Goal: Task Accomplishment & Management: Manage account settings

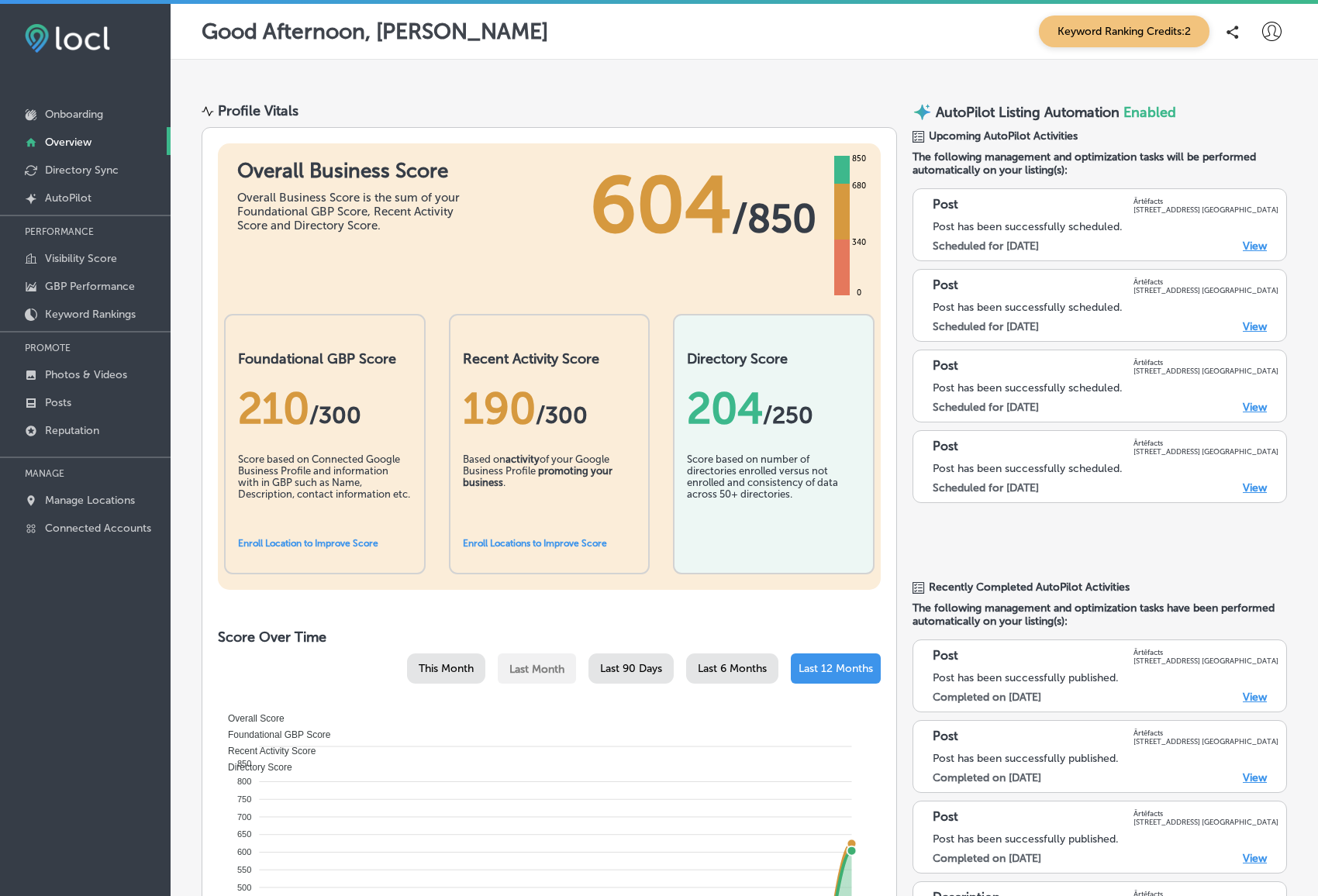
scroll to position [872, 0]
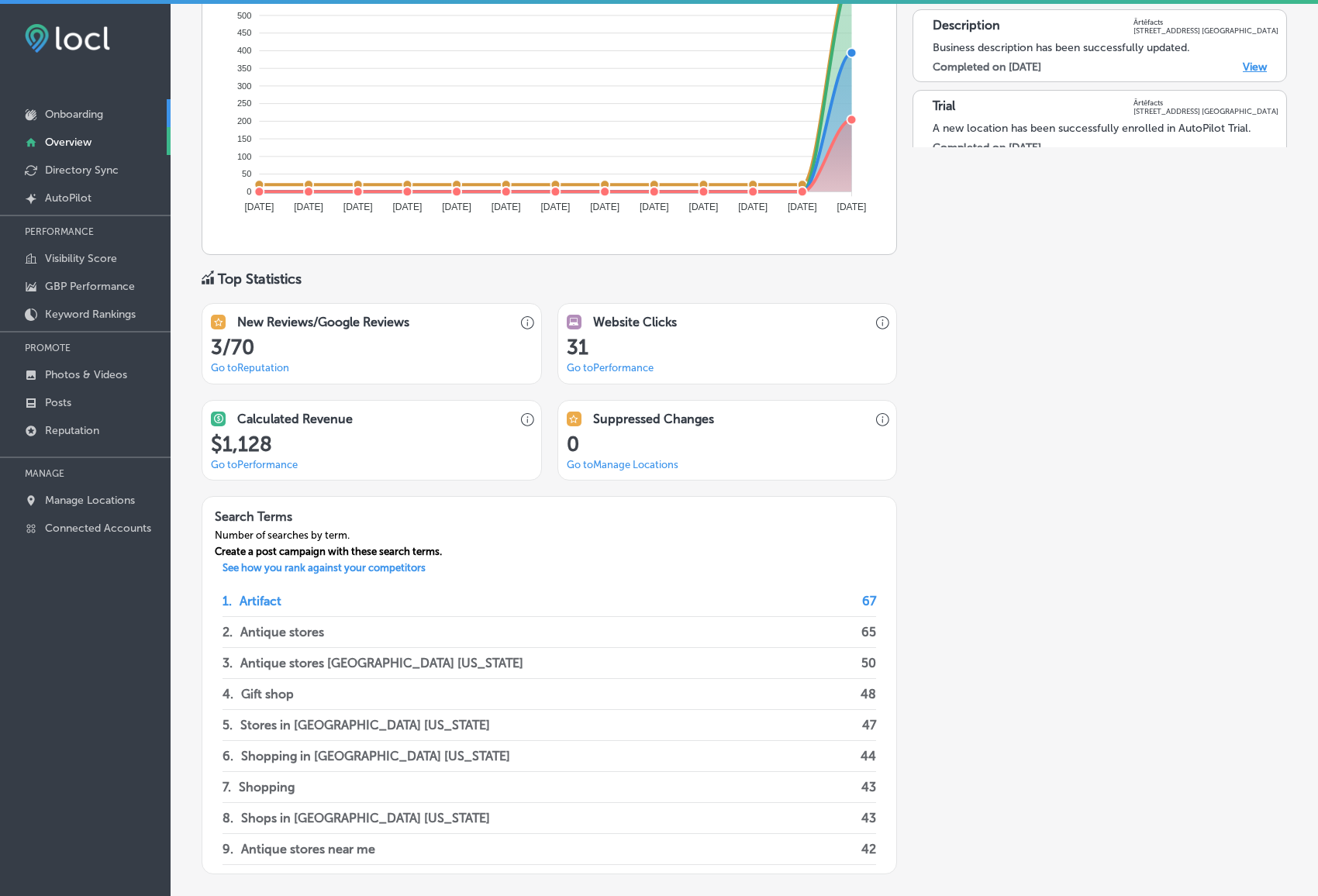
click at [66, 109] on p "Onboarding" at bounding box center [74, 114] width 58 height 13
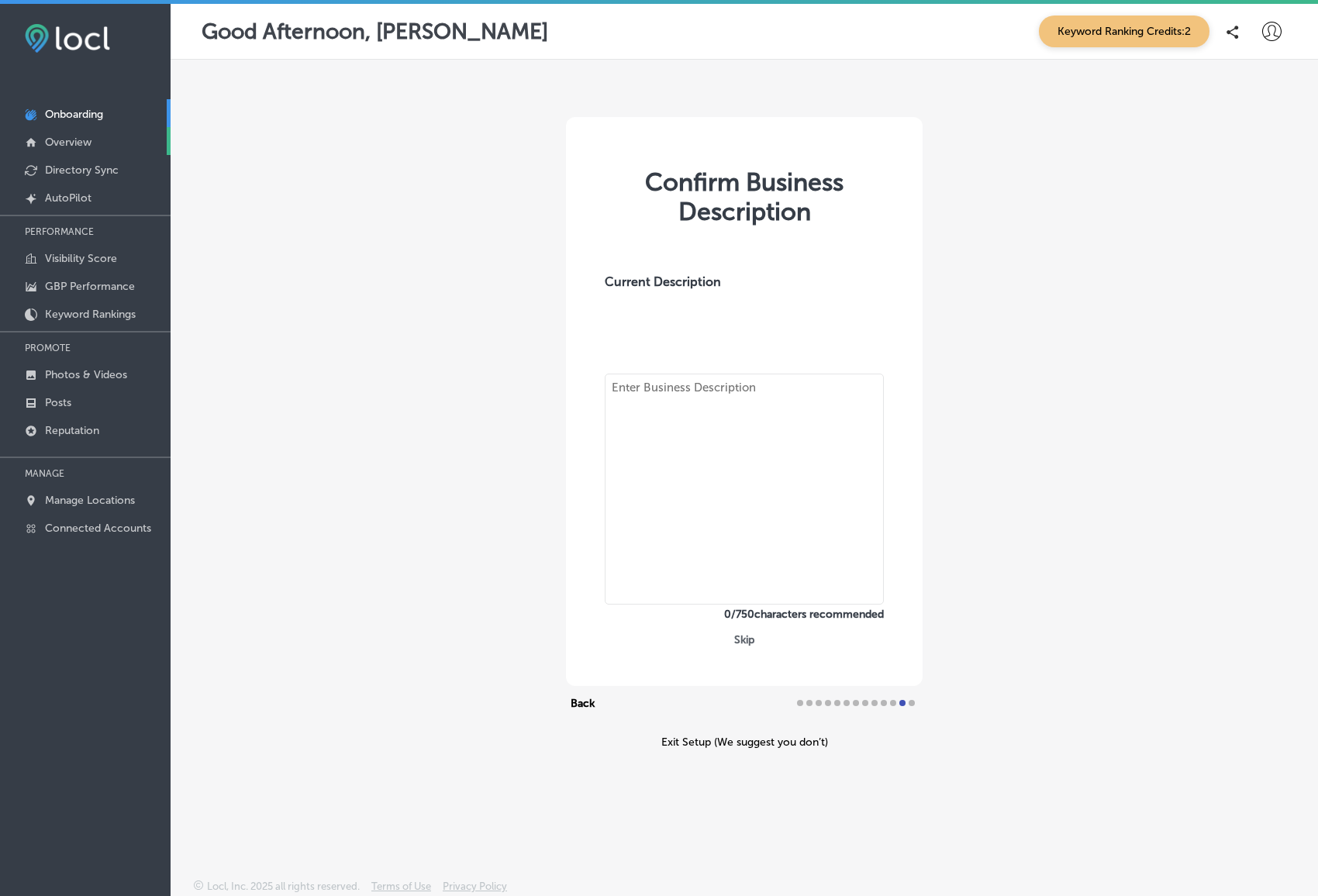
type textarea "Discover Ärtêfacts, where every visit feels like uncovering a rare artifact. Mo…"
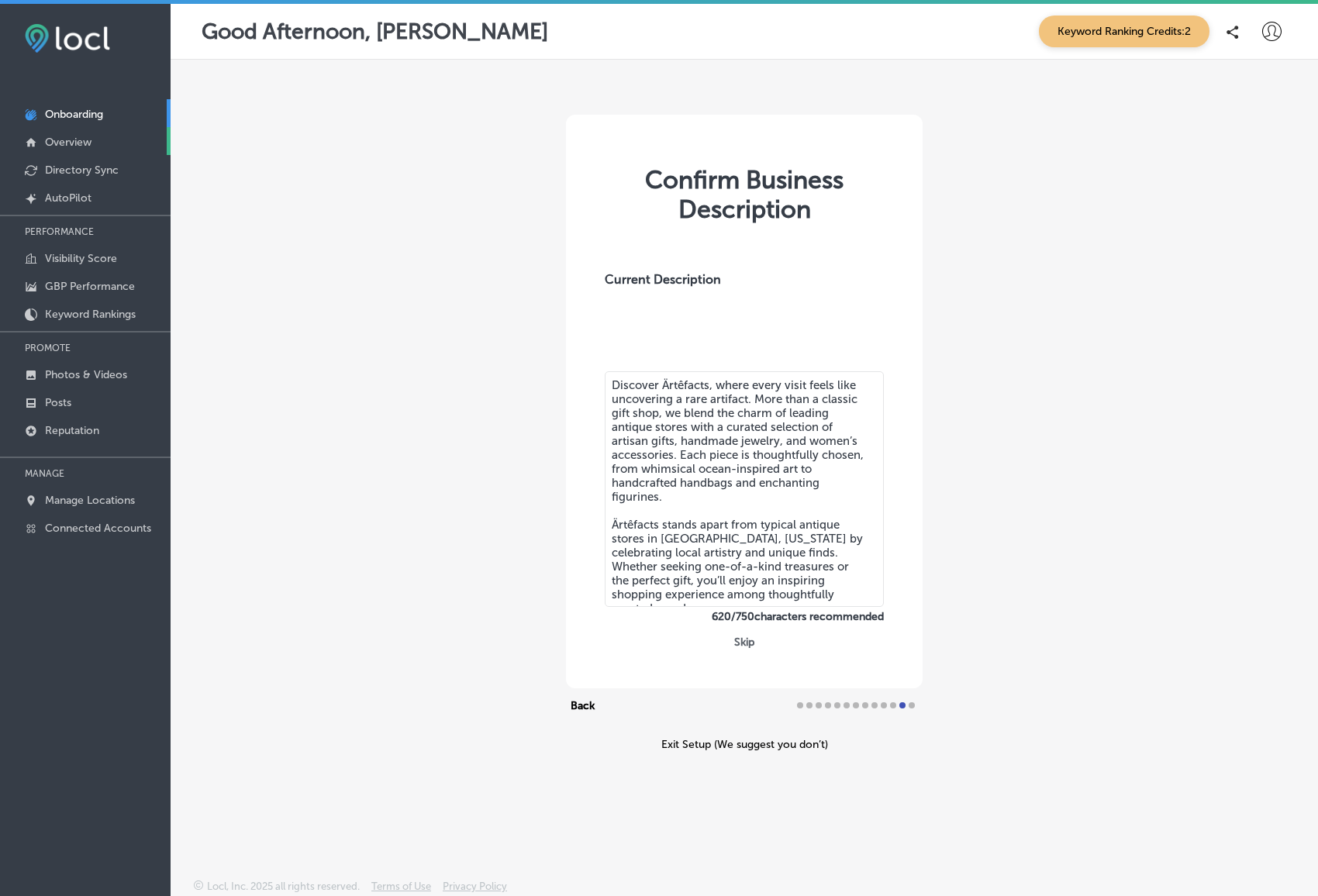
click at [65, 145] on p "Overview" at bounding box center [68, 142] width 47 height 13
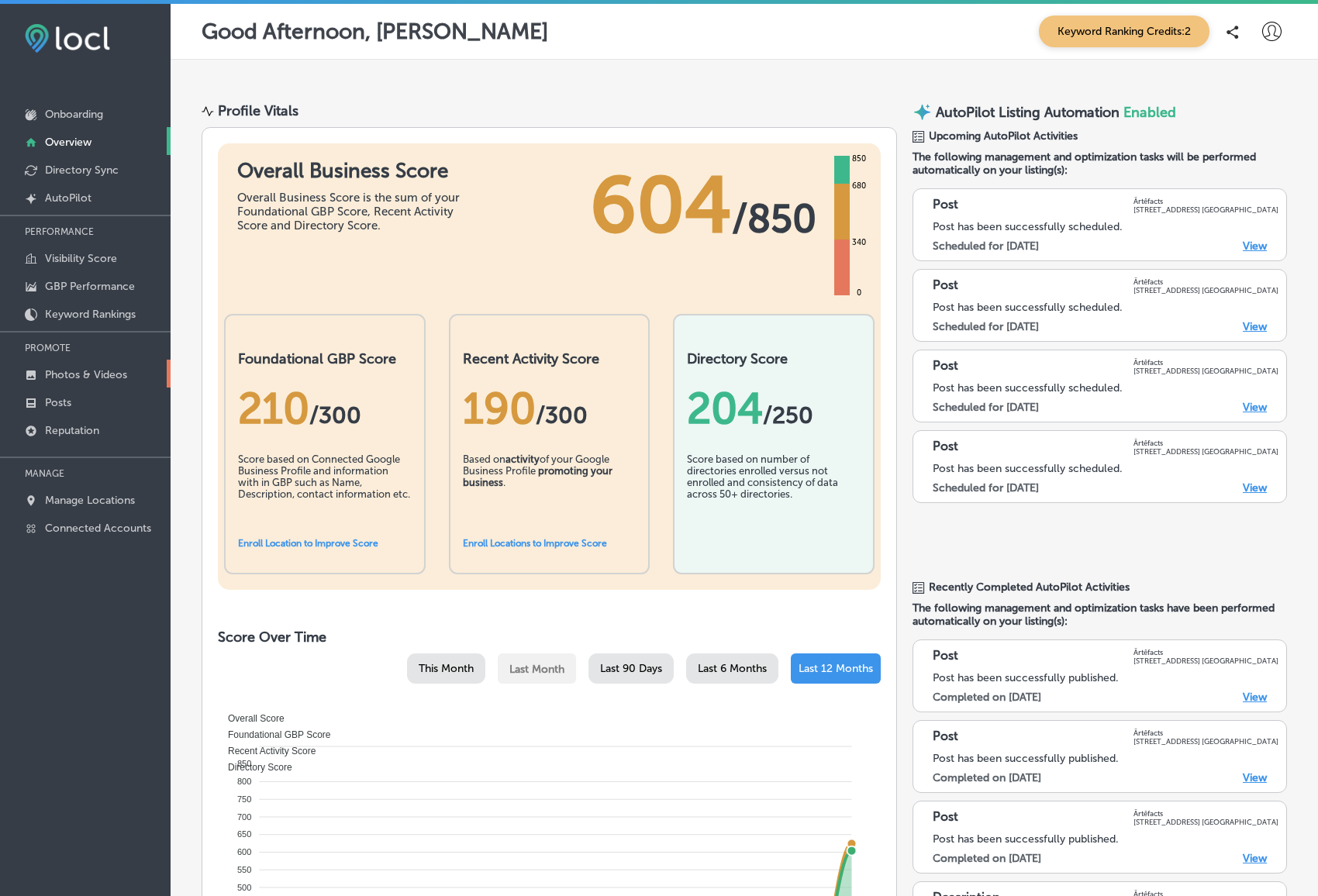
click at [85, 370] on p "Photos & Videos" at bounding box center [86, 374] width 82 height 13
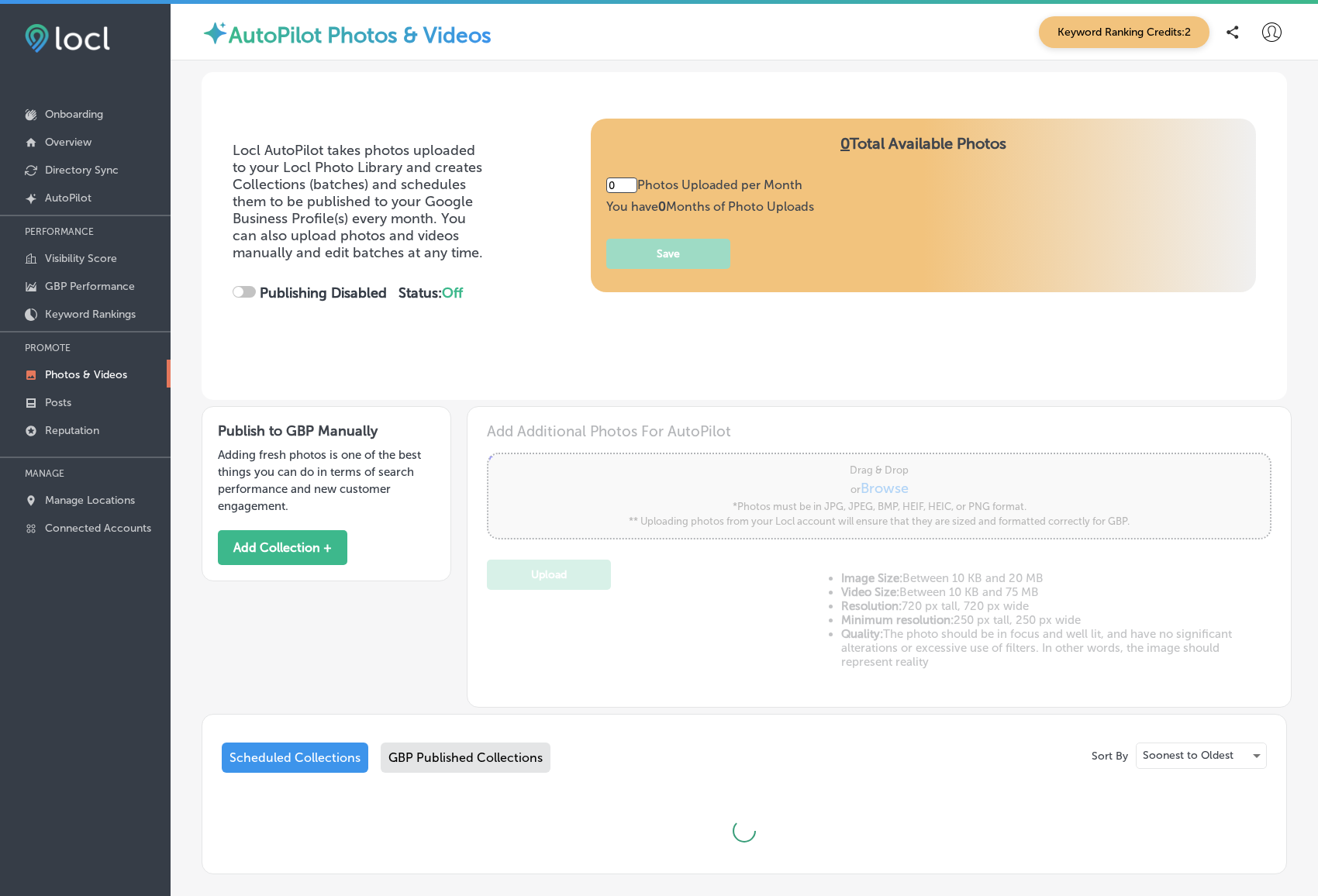
type input "5"
checkbox input "true"
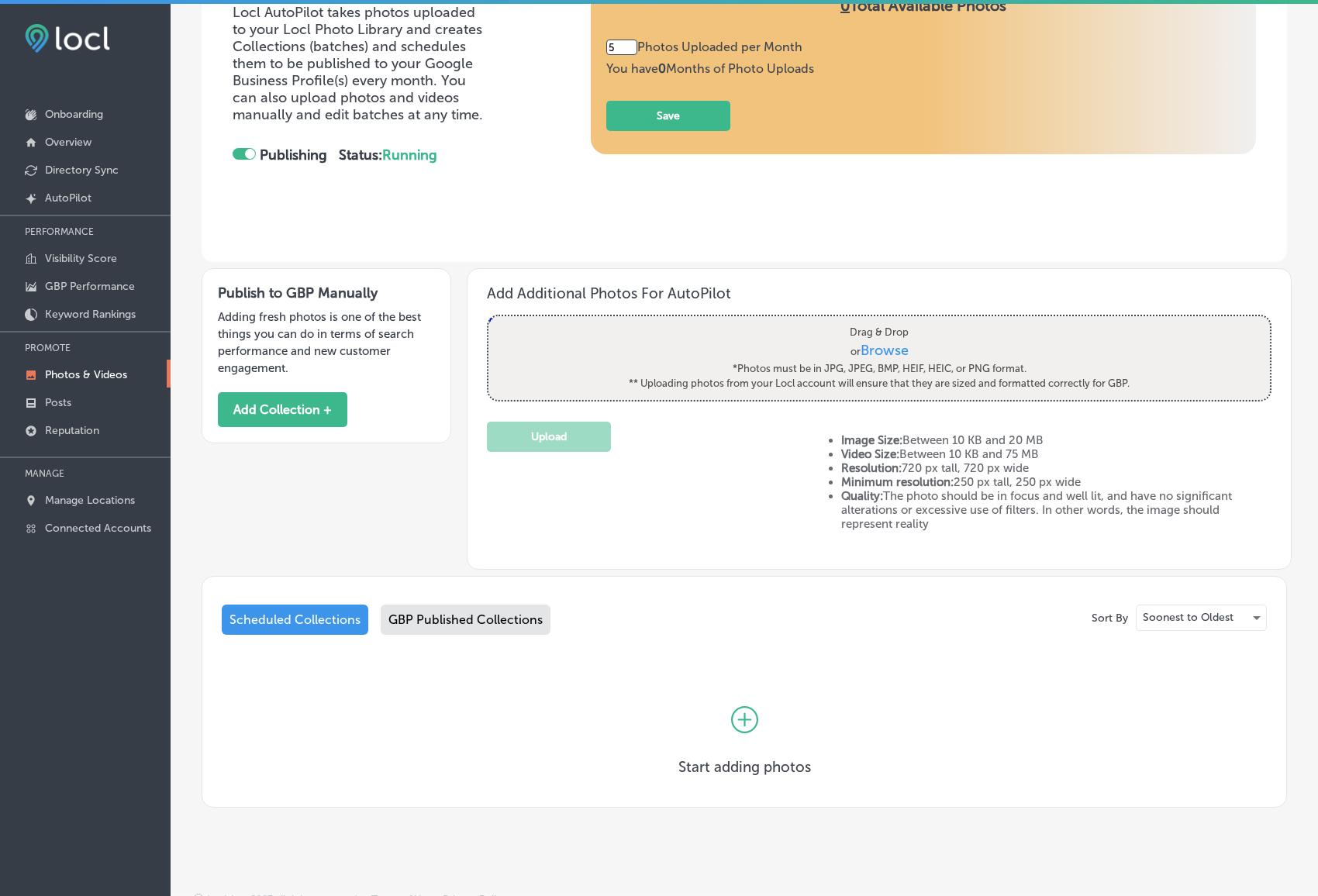
scroll to position [151, 0]
